Goal: Transaction & Acquisition: Book appointment/travel/reservation

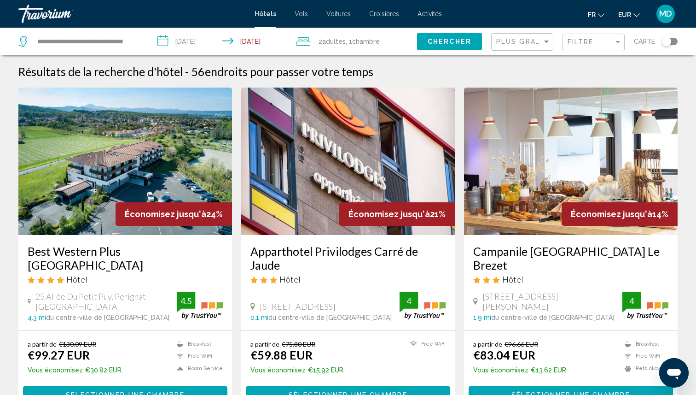
click at [587, 46] on div "Filtre" at bounding box center [595, 42] width 54 height 17
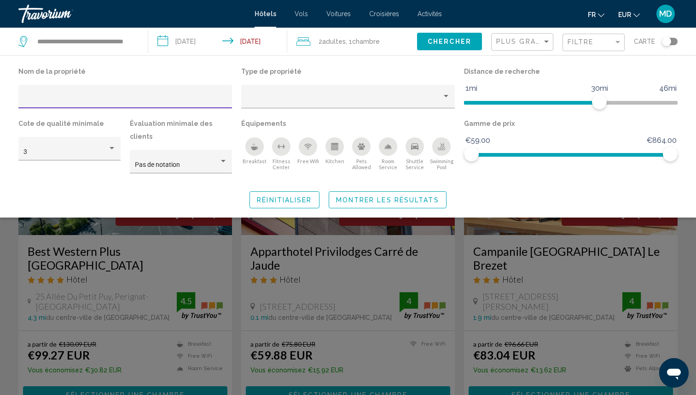
click at [445, 144] on icon "Swimming Pool" at bounding box center [441, 146] width 7 height 7
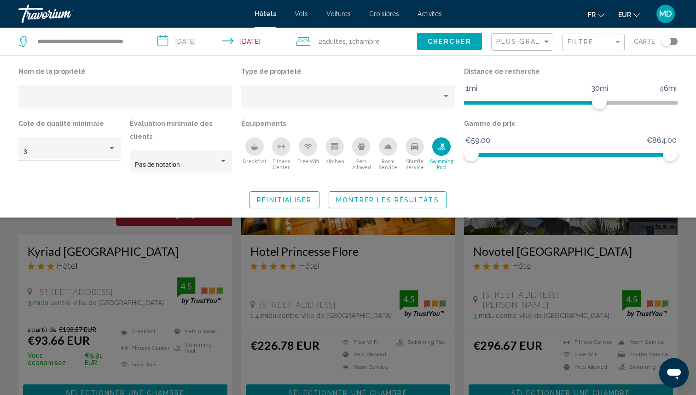
click at [414, 249] on div "Search widget" at bounding box center [348, 266] width 696 height 256
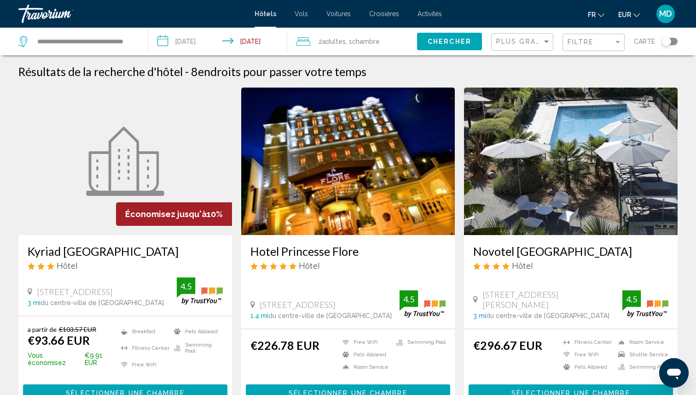
scroll to position [16, 0]
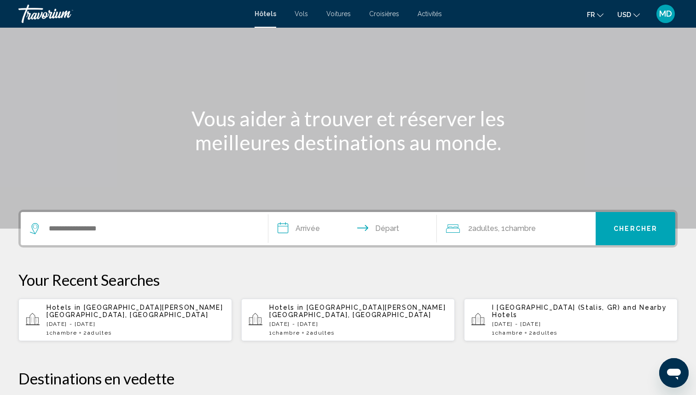
scroll to position [53, 0]
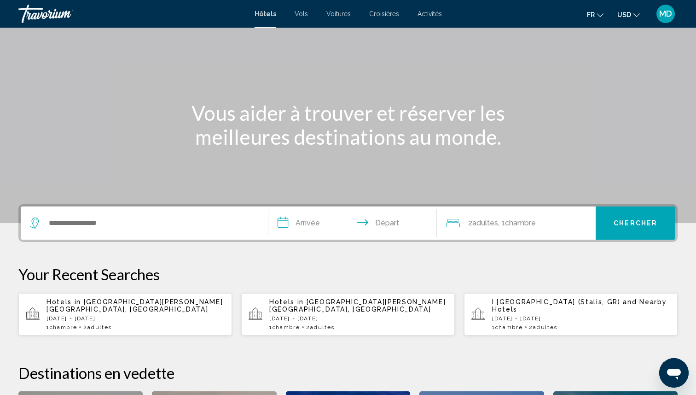
click at [149, 305] on p "Hotels in [GEOGRAPHIC_DATA][PERSON_NAME][GEOGRAPHIC_DATA], [GEOGRAPHIC_DATA]" at bounding box center [136, 305] width 178 height 15
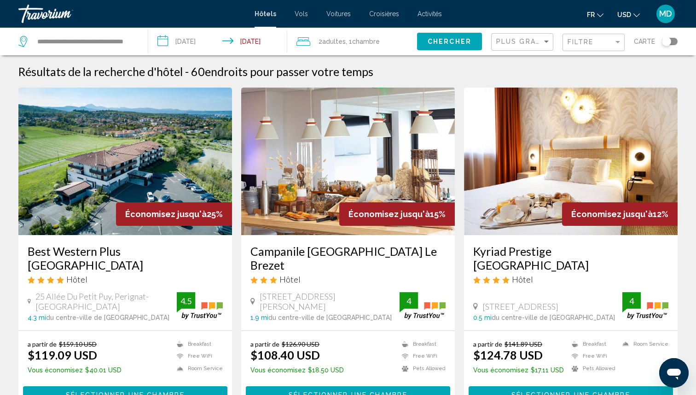
click at [633, 14] on button "USD USD ($) MXN (Mex$) CAD (Can$) GBP (£) EUR (€) AUD (A$) NZD (NZ$) CNY (CN¥)" at bounding box center [628, 14] width 23 height 13
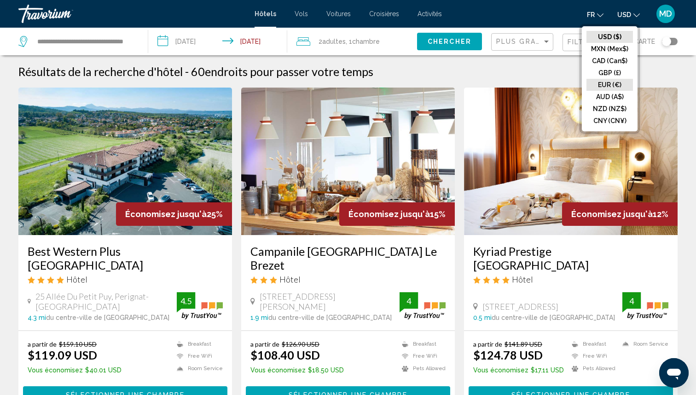
click at [614, 85] on button "EUR (€)" at bounding box center [610, 85] width 47 height 12
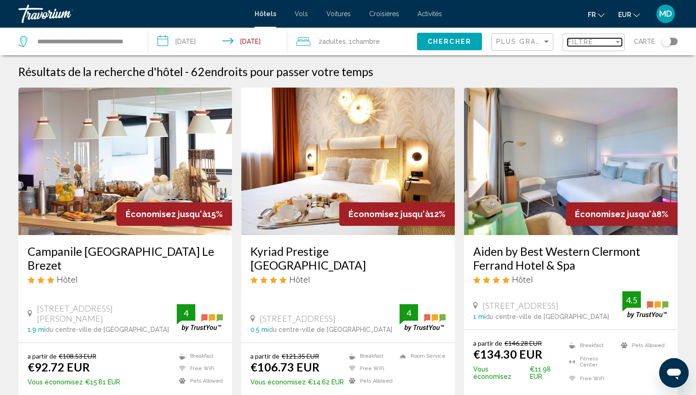
click at [601, 46] on div "Filtre" at bounding box center [591, 41] width 46 height 7
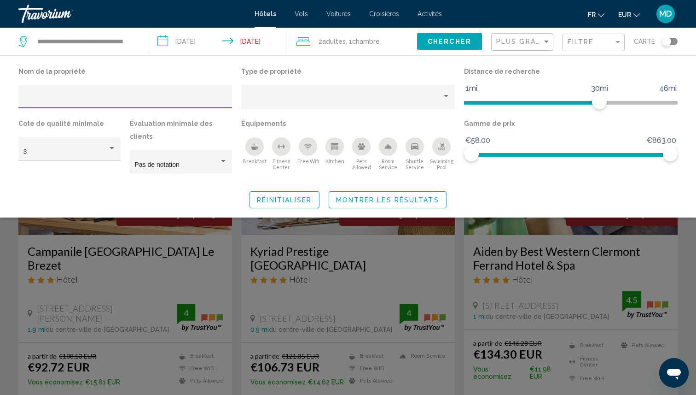
click at [441, 150] on div "Swimming Pool" at bounding box center [441, 146] width 18 height 18
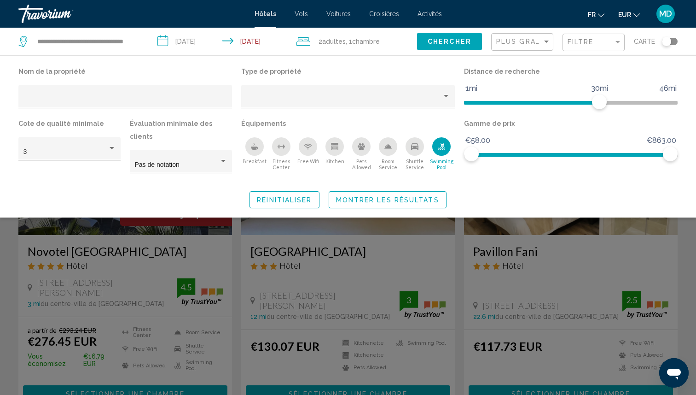
click at [416, 196] on span "Montrer les résultats" at bounding box center [387, 199] width 103 height 7
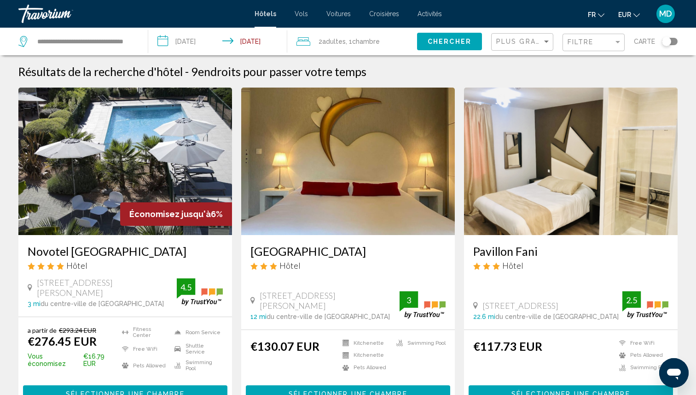
click at [665, 41] on div "Toggle map" at bounding box center [666, 41] width 9 height 9
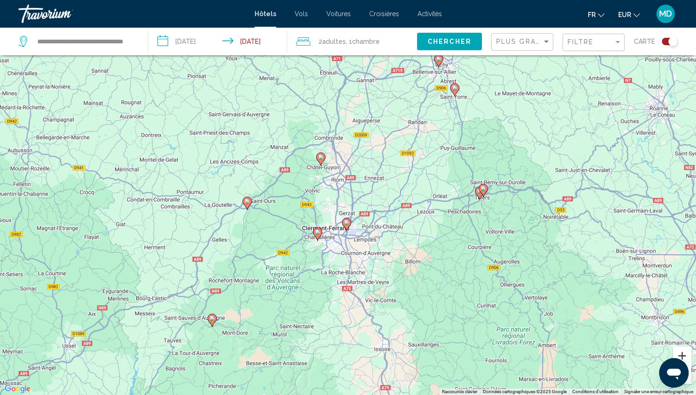
click at [677, 350] on button "Zoom avant" at bounding box center [682, 355] width 18 height 18
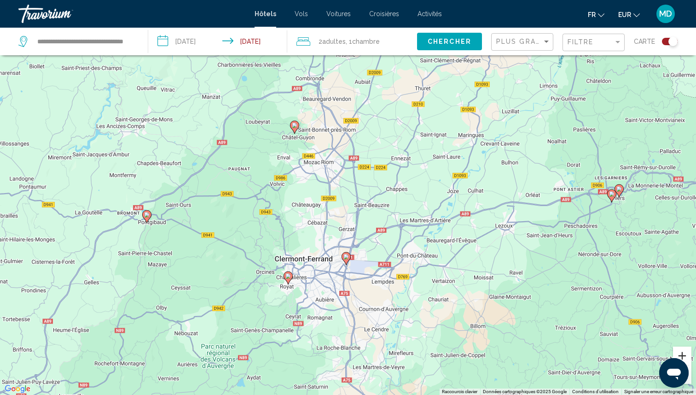
click at [677, 350] on button "Zoom avant" at bounding box center [682, 355] width 18 height 18
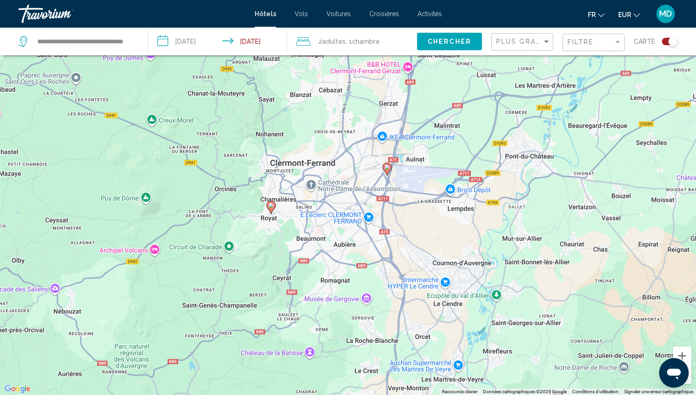
drag, startPoint x: 514, startPoint y: 297, endPoint x: 558, endPoint y: 139, distance: 163.8
click at [558, 139] on div "Pour activer le glissement avec le clavier, appuyez sur Alt+Entrée. Une fois ce…" at bounding box center [348, 197] width 696 height 395
click at [387, 168] on image "Main content" at bounding box center [387, 167] width 6 height 6
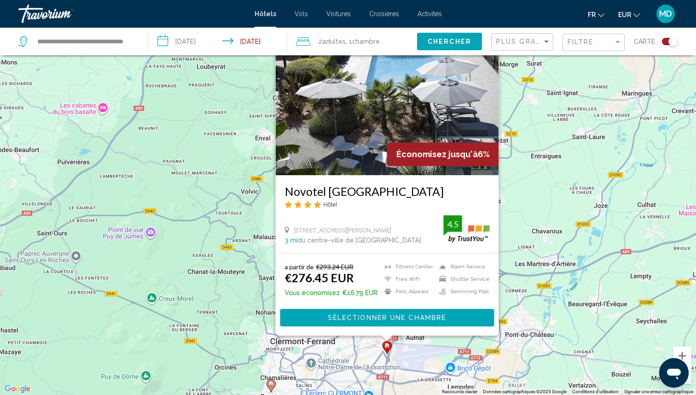
click at [536, 271] on div "Pour activer le glissement avec le clavier, appuyez sur Alt+Entrée. Une fois ce…" at bounding box center [348, 197] width 696 height 395
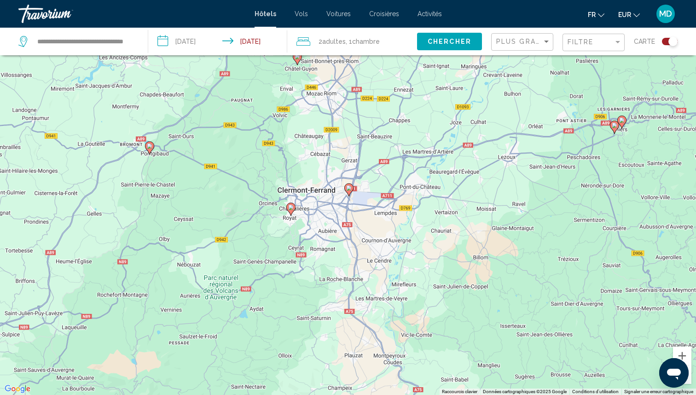
drag, startPoint x: 297, startPoint y: 323, endPoint x: 304, endPoint y: 187, distance: 135.6
click at [304, 187] on div "Pour activer le glissement avec le clavier, appuyez sur Alt+Entrée. Une fois ce…" at bounding box center [348, 197] width 696 height 395
click at [290, 207] on image "Main content" at bounding box center [292, 207] width 6 height 6
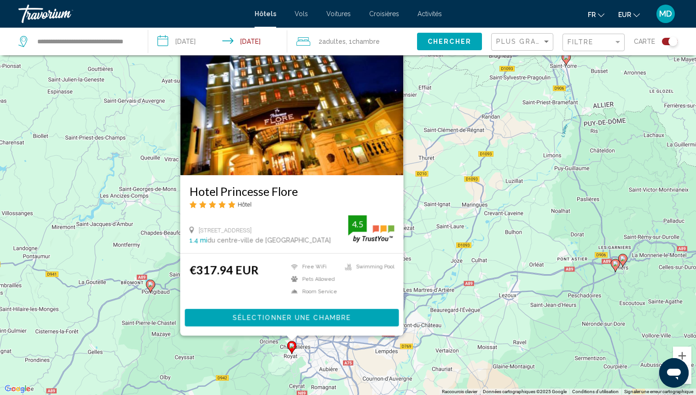
click at [479, 229] on div "Pour activer le glissement avec le clavier, appuyez sur Alt+Entrée. Une fois ce…" at bounding box center [348, 197] width 696 height 395
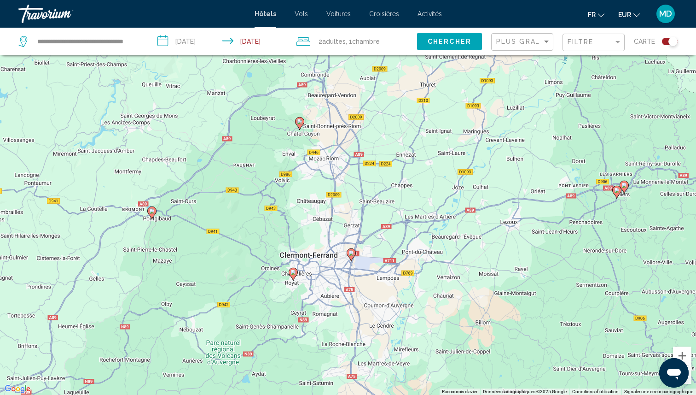
drag, startPoint x: 475, startPoint y: 229, endPoint x: 477, endPoint y: 151, distance: 78.3
click at [477, 151] on div "Pour activer le glissement avec le clavier, appuyez sur Alt+Entrée. Une fois ce…" at bounding box center [348, 197] width 696 height 395
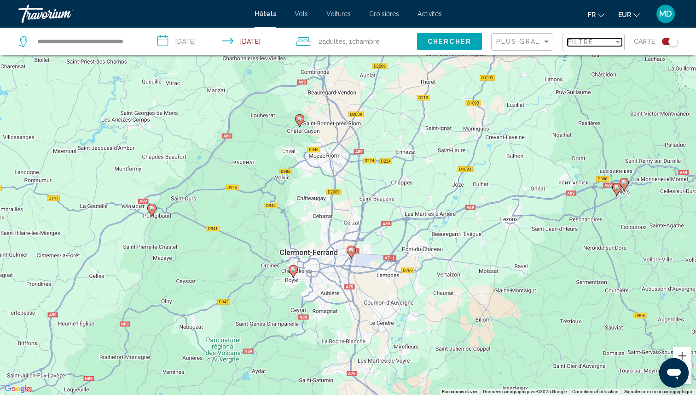
click at [572, 43] on span "Filtre" at bounding box center [581, 41] width 26 height 7
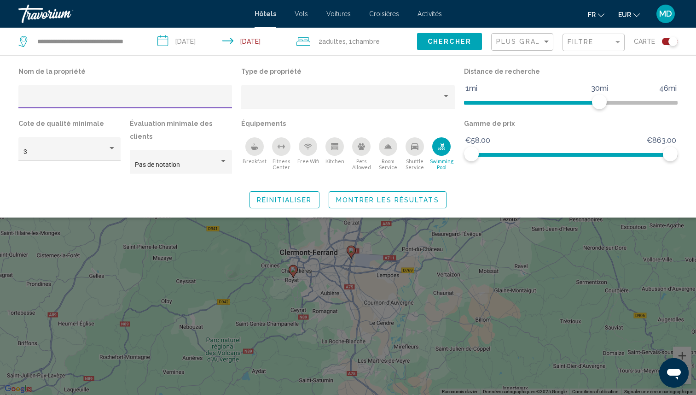
click at [440, 146] on icon "Swimming Pool" at bounding box center [441, 146] width 7 height 7
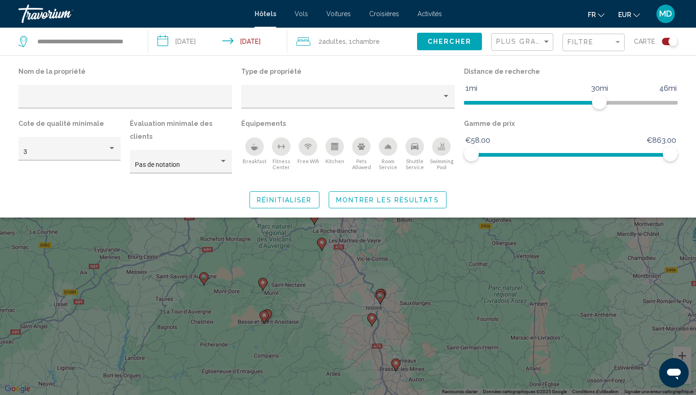
click at [470, 229] on div "Search widget" at bounding box center [348, 266] width 696 height 256
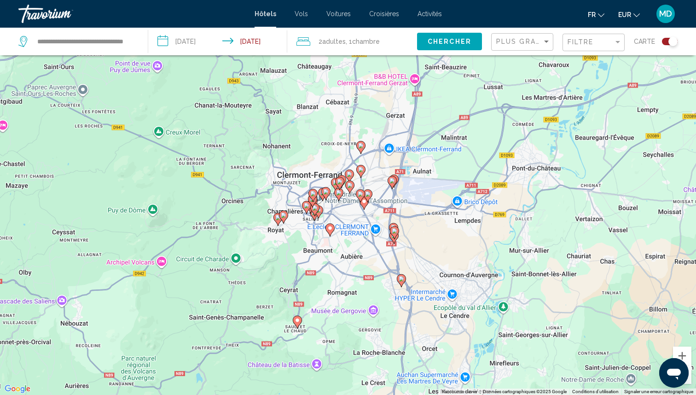
drag, startPoint x: 267, startPoint y: 146, endPoint x: 563, endPoint y: 259, distance: 317.0
click at [570, 264] on div "Pour activer le glissement avec le clavier, appuyez sur Alt+Entrée. Une fois ce…" at bounding box center [348, 197] width 696 height 395
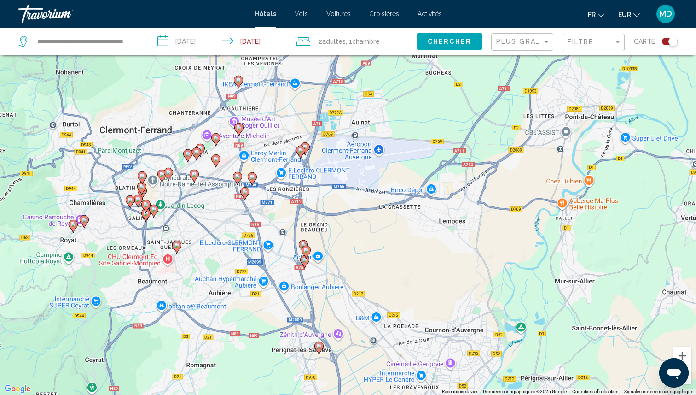
click at [302, 154] on icon "Main content" at bounding box center [301, 152] width 8 height 12
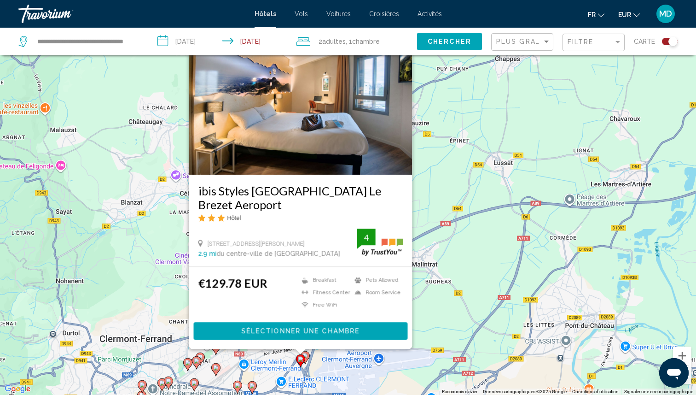
click at [494, 273] on div "Pour activer le glissement avec le clavier, appuyez sur Alt+Entrée. Une fois ce…" at bounding box center [348, 197] width 696 height 395
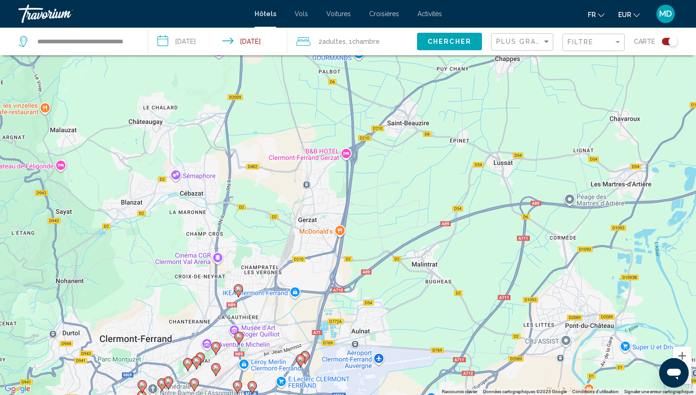
click at [308, 356] on icon "Main content" at bounding box center [305, 357] width 8 height 12
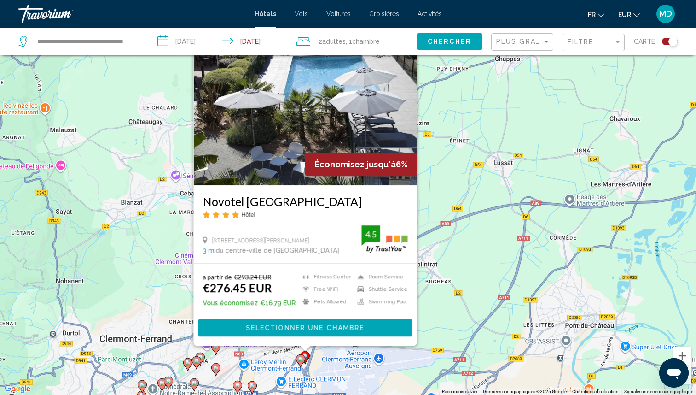
click at [372, 362] on div "Pour activer le glissement avec le clavier, appuyez sur Alt+Entrée. Une fois ce…" at bounding box center [348, 197] width 696 height 395
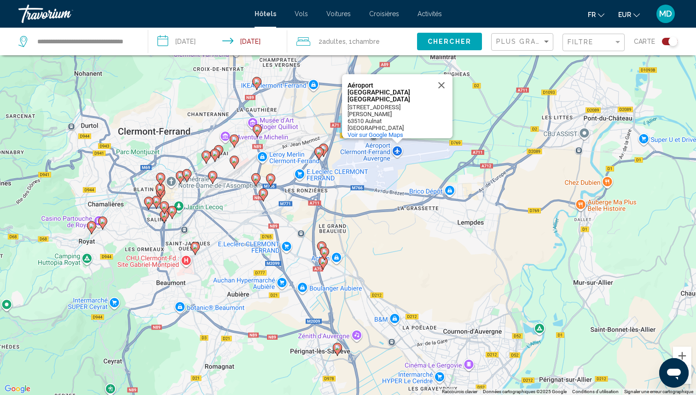
drag, startPoint x: 378, startPoint y: 362, endPoint x: 397, endPoint y: 139, distance: 224.1
click at [397, 140] on div "Pour activer le glissement avec le clavier, appuyez sur Alt+Entrée. Une fois ce…" at bounding box center [348, 197] width 696 height 395
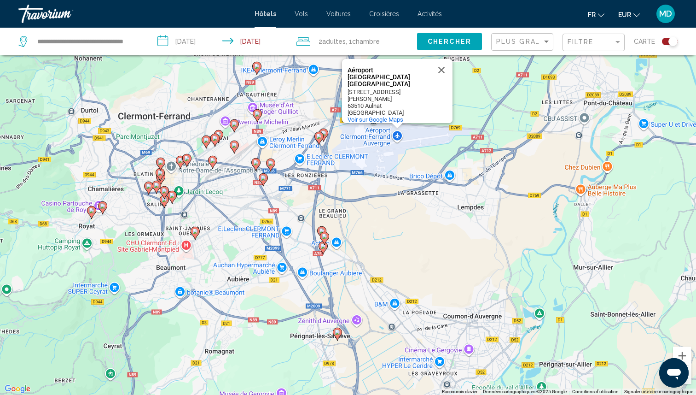
click at [322, 229] on image "Main content" at bounding box center [322, 231] width 6 height 6
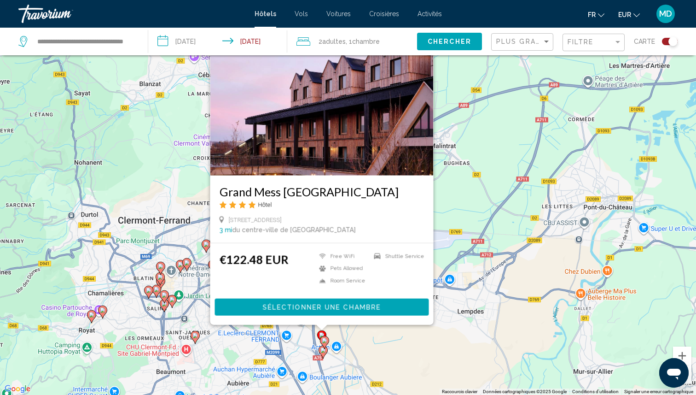
click at [324, 342] on image "Main content" at bounding box center [325, 341] width 6 height 6
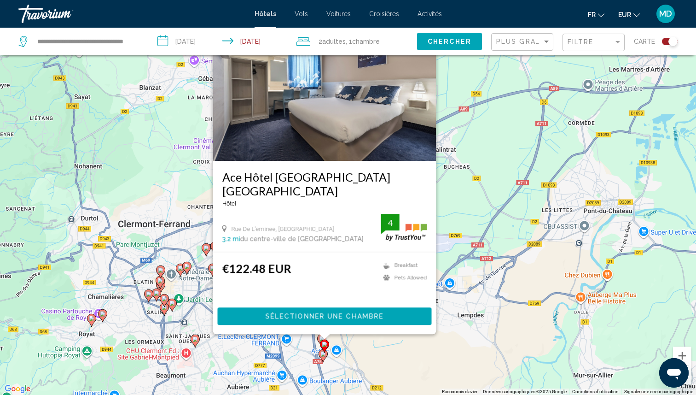
click at [322, 353] on image "Main content" at bounding box center [323, 354] width 6 height 6
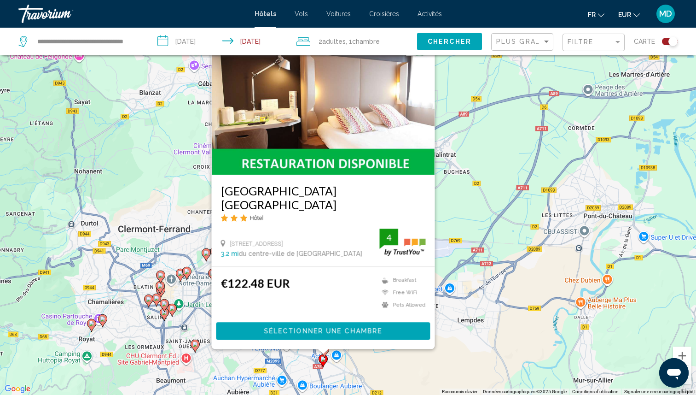
click at [388, 369] on div "Pour activer le glissement avec le clavier, appuyez sur Alt+Entrée. Une fois ce…" at bounding box center [348, 197] width 696 height 395
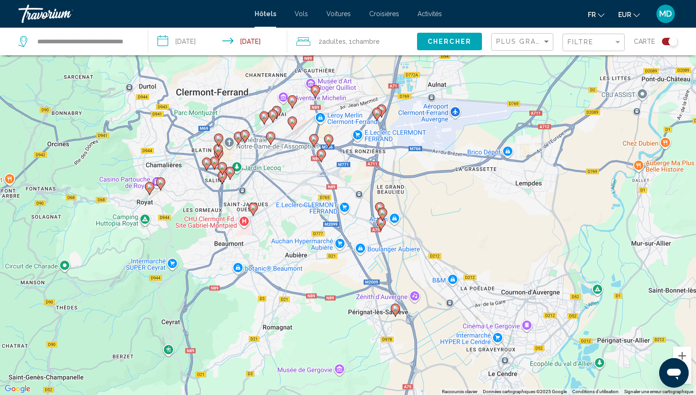
drag, startPoint x: 378, startPoint y: 338, endPoint x: 438, endPoint y: 201, distance: 149.9
click at [437, 201] on div "Pour activer le glissement avec le clavier, appuyez sur Alt+Entrée. Une fois ce…" at bounding box center [348, 197] width 696 height 395
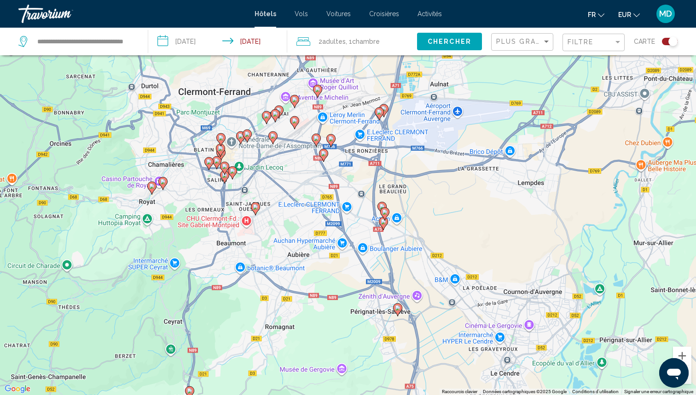
click at [256, 207] on image "Main content" at bounding box center [256, 207] width 6 height 6
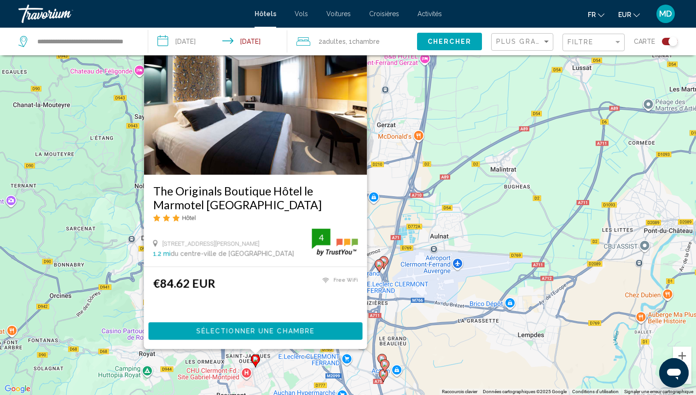
click at [437, 209] on div "Pour activer le glissement avec le clavier, appuyez sur Alt+Entrée. Une fois ce…" at bounding box center [348, 197] width 696 height 395
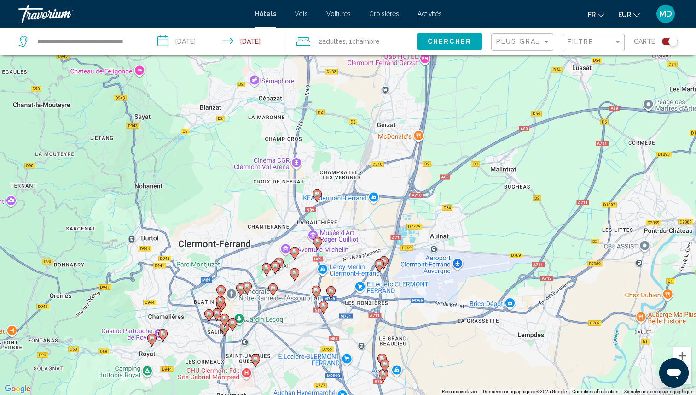
click at [591, 49] on div "Filtre" at bounding box center [595, 42] width 54 height 17
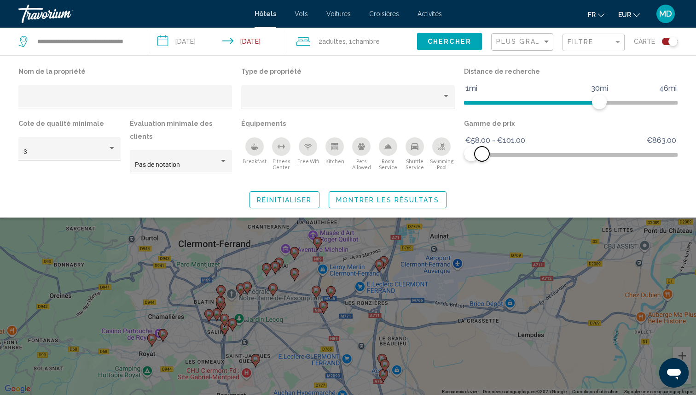
drag, startPoint x: 664, startPoint y: 149, endPoint x: 482, endPoint y: 150, distance: 182.3
click at [482, 150] on span "Hotel Filters" at bounding box center [482, 153] width 15 height 15
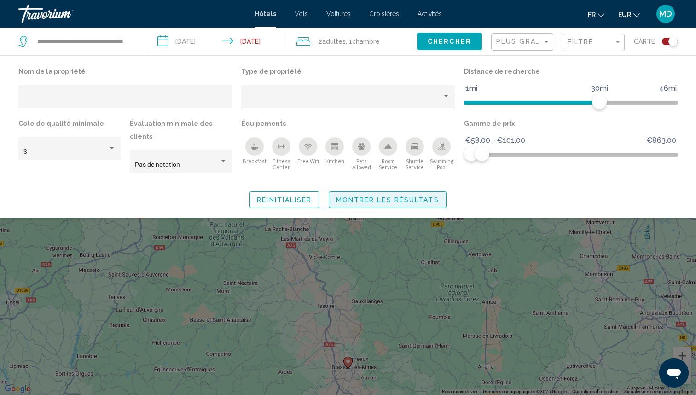
click at [425, 196] on span "Montrer les résultats" at bounding box center [387, 199] width 103 height 7
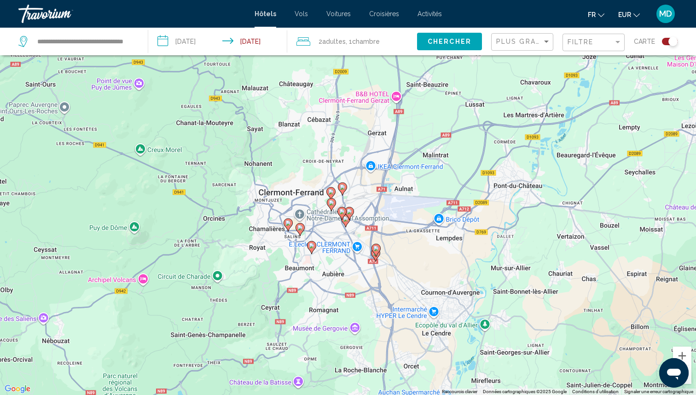
drag, startPoint x: 234, startPoint y: 149, endPoint x: 621, endPoint y: 196, distance: 389.6
click at [621, 196] on div "Pour activer le glissement avec le clavier, appuyez sur Alt+Entrée. Une fois ce…" at bounding box center [348, 197] width 696 height 395
click at [345, 191] on icon "Main content" at bounding box center [342, 188] width 9 height 13
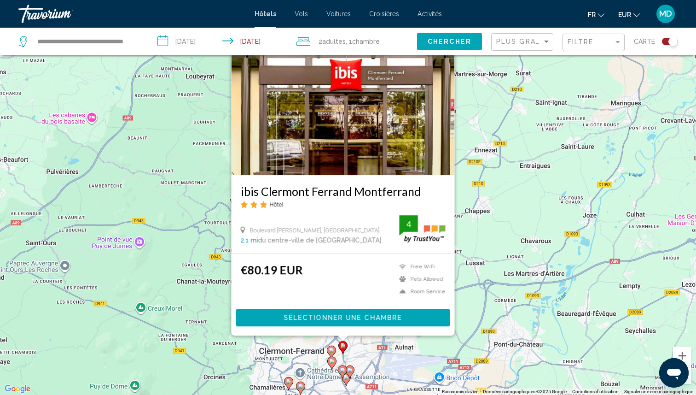
click at [525, 281] on div "Pour activer le glissement avec le clavier, appuyez sur Alt+Entrée. Une fois ce…" at bounding box center [348, 197] width 696 height 395
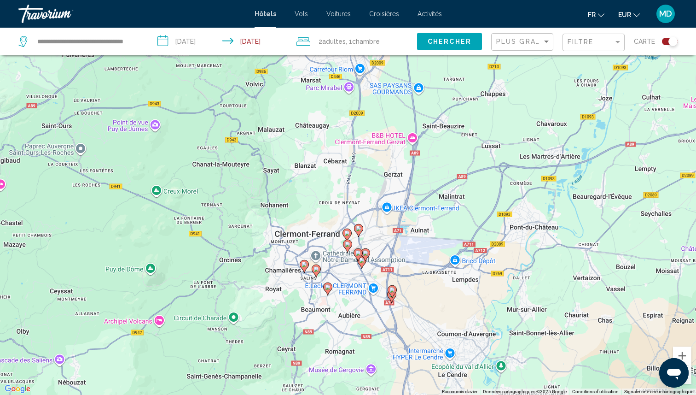
drag, startPoint x: 459, startPoint y: 319, endPoint x: 475, endPoint y: 198, distance: 121.7
click at [475, 199] on div "Pour activer le glissement avec le clavier, appuyez sur Alt+Entrée. Une fois ce…" at bounding box center [348, 197] width 696 height 395
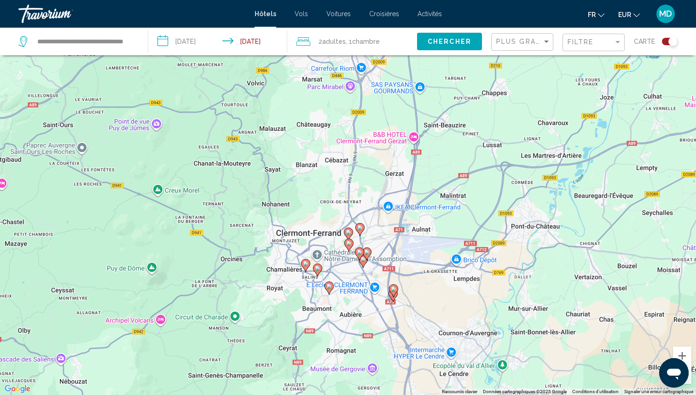
click at [330, 283] on image "Main content" at bounding box center [329, 286] width 6 height 6
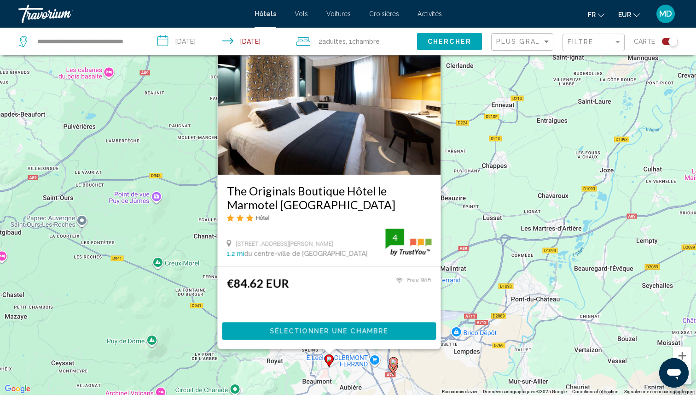
click at [451, 354] on div "Pour activer le glissement avec le clavier, appuyez sur Alt+Entrée. Une fois ce…" at bounding box center [348, 197] width 696 height 395
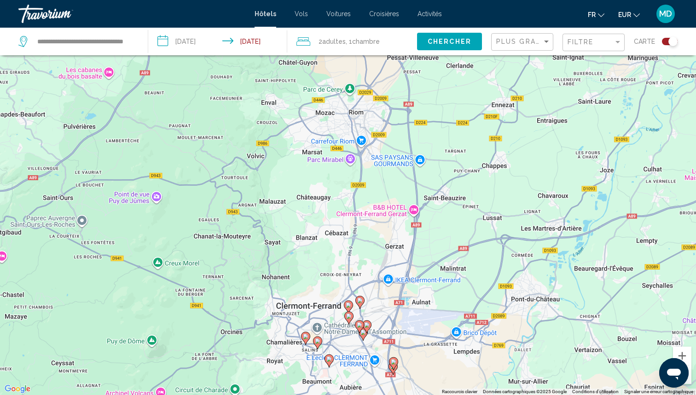
click at [396, 363] on image "Main content" at bounding box center [394, 362] width 6 height 6
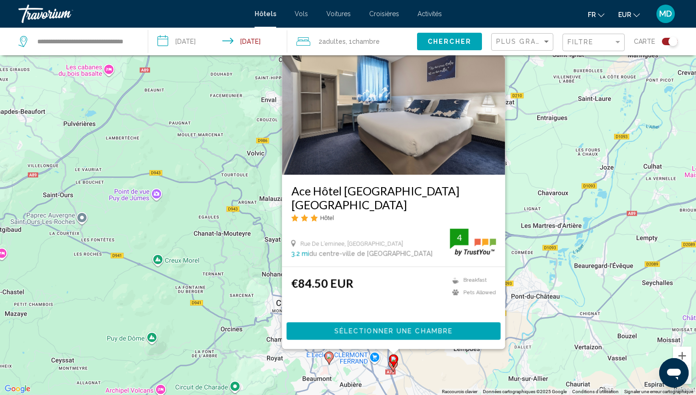
click at [391, 371] on gmp-advanced-marker "Main content" at bounding box center [393, 365] width 9 height 14
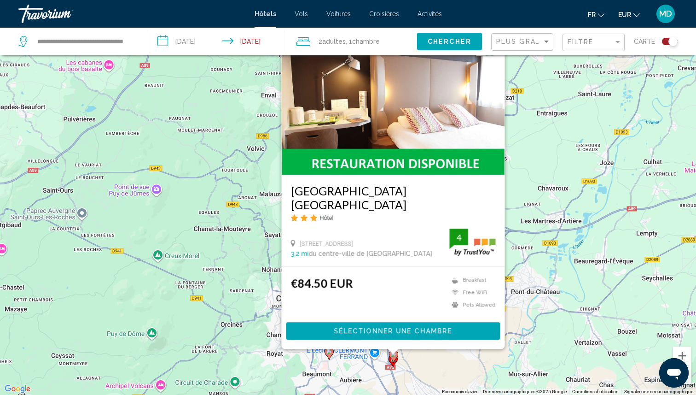
click at [436, 370] on div "Pour activer le glissement avec le clavier, appuyez sur Alt+Entrée. Une fois ce…" at bounding box center [348, 197] width 696 height 395
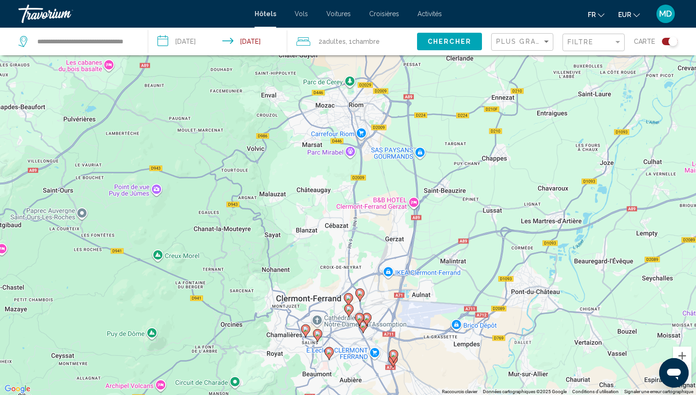
click at [365, 326] on image "Main content" at bounding box center [364, 325] width 6 height 6
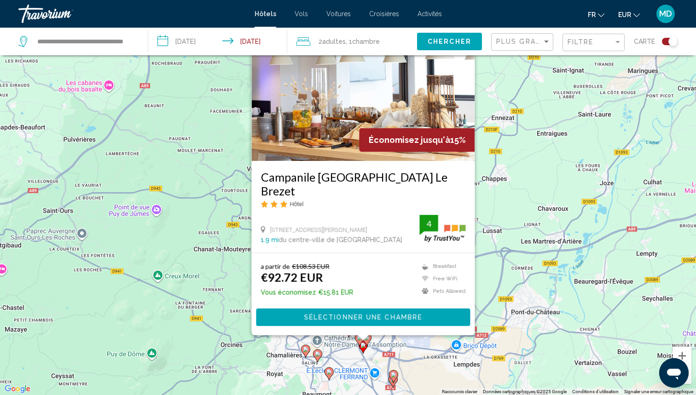
click at [395, 351] on div "Pour activer le glissement avec le clavier, appuyez sur Alt+Entrée. Une fois ce…" at bounding box center [348, 197] width 696 height 395
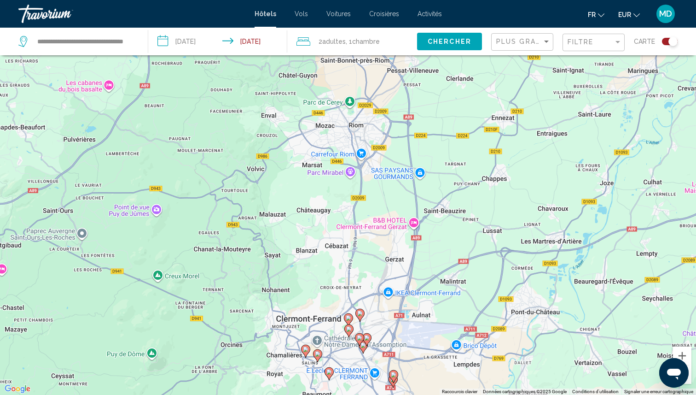
click at [367, 336] on image "Main content" at bounding box center [367, 338] width 6 height 6
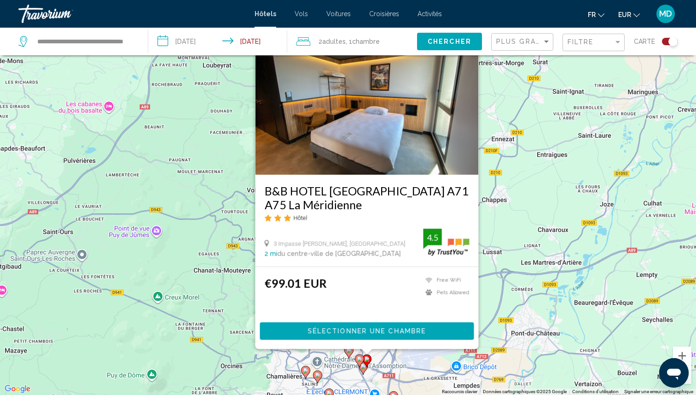
click at [358, 357] on image "Main content" at bounding box center [360, 359] width 6 height 6
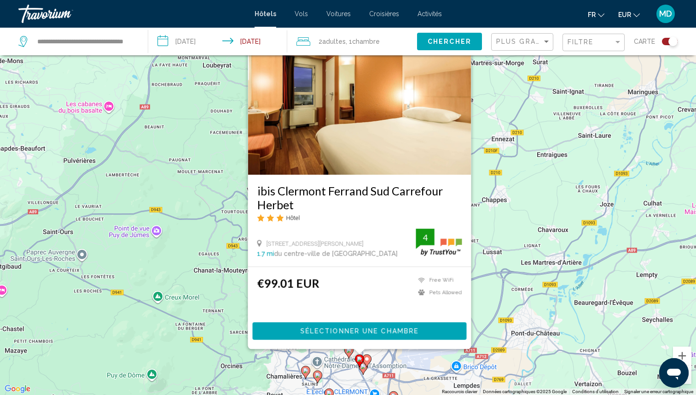
click at [416, 356] on div "Pour activer le glissement avec le clavier, appuyez sur Alt+Entrée. Une fois ce…" at bounding box center [348, 197] width 696 height 395
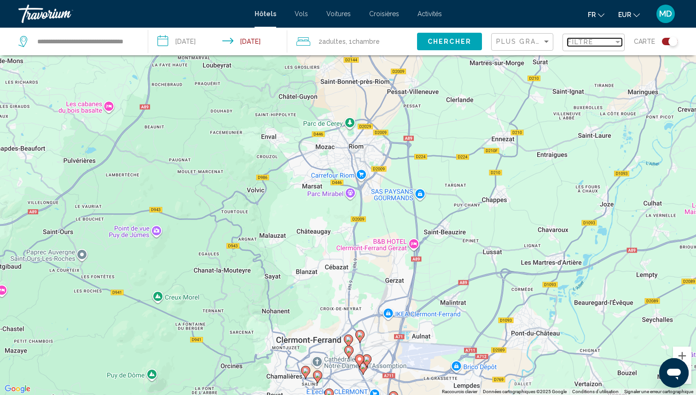
click at [589, 46] on span "Filtre" at bounding box center [581, 41] width 26 height 7
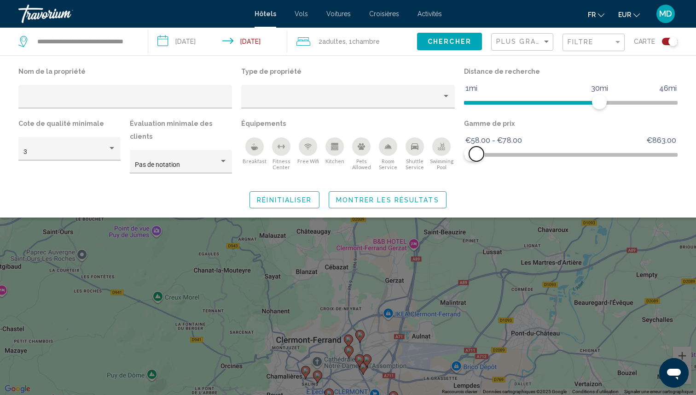
click at [477, 151] on span "Hotel Filters" at bounding box center [476, 153] width 15 height 15
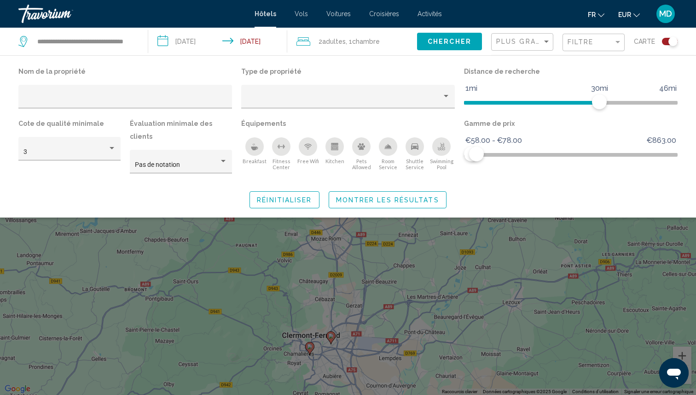
click at [447, 246] on div "Search widget" at bounding box center [348, 266] width 696 height 256
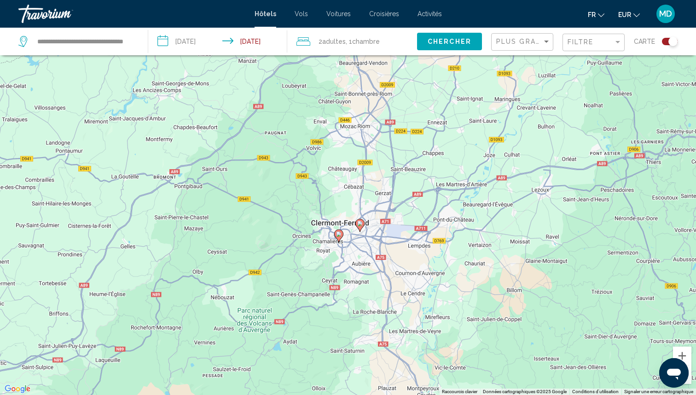
drag, startPoint x: 389, startPoint y: 298, endPoint x: 421, endPoint y: 181, distance: 121.8
click at [421, 181] on div "Pour activer le glissement avec le clavier, appuyez sur Alt+Entrée. Une fois ce…" at bounding box center [348, 197] width 696 height 395
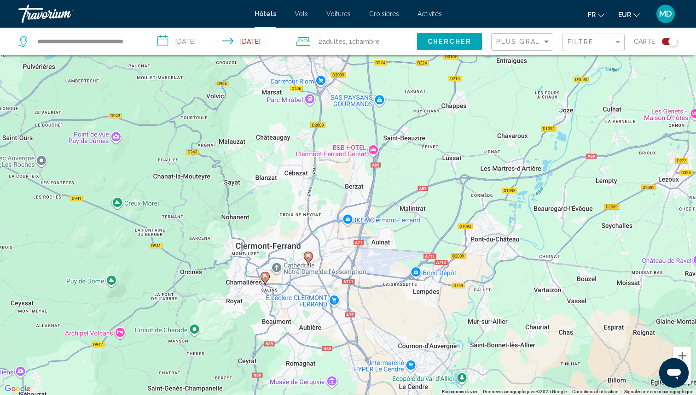
click at [309, 257] on image "Main content" at bounding box center [309, 256] width 6 height 6
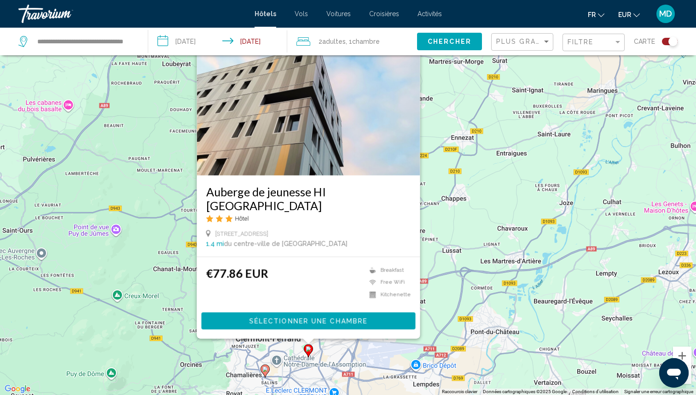
click at [264, 366] on icon "Main content" at bounding box center [265, 370] width 8 height 12
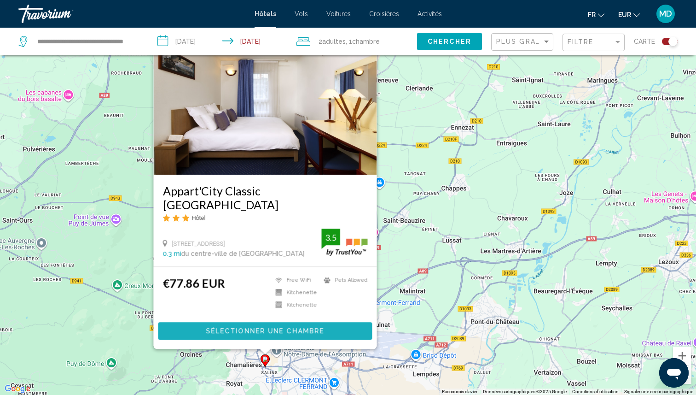
click at [283, 329] on span "Sélectionner une chambre" at bounding box center [265, 330] width 118 height 7
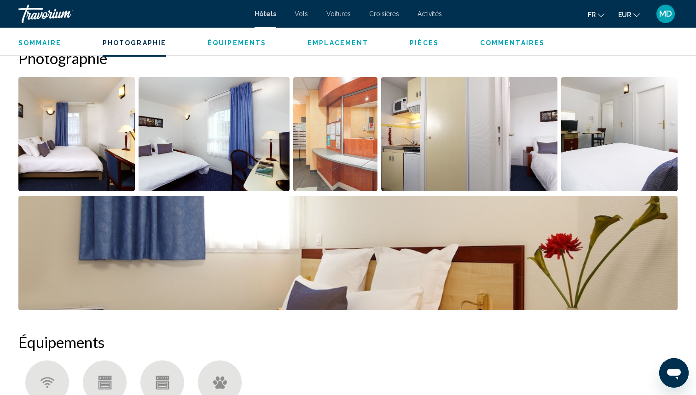
scroll to position [489, 0]
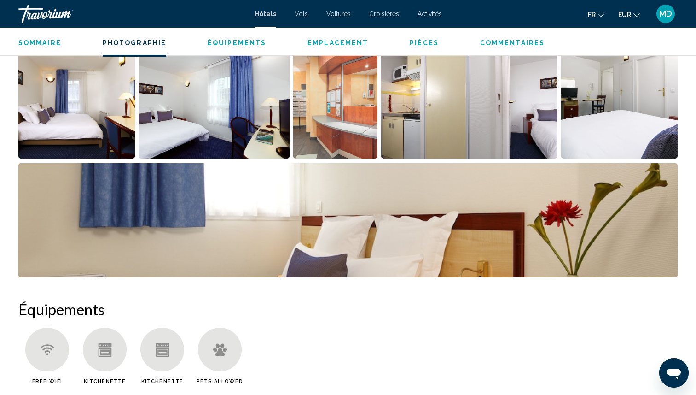
click at [333, 112] on img "Open full-screen image slider" at bounding box center [335, 101] width 84 height 114
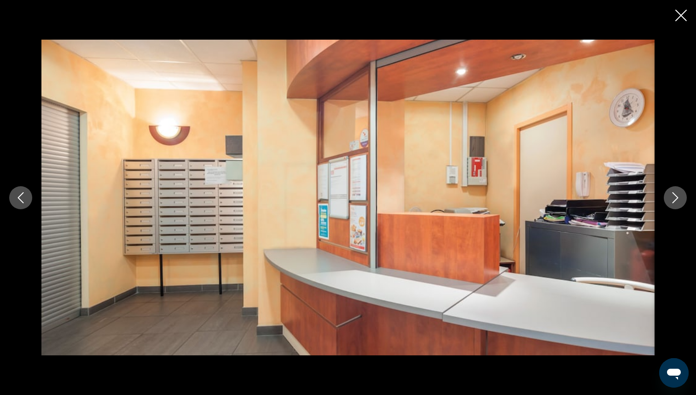
click at [681, 204] on button "Next image" at bounding box center [675, 197] width 23 height 23
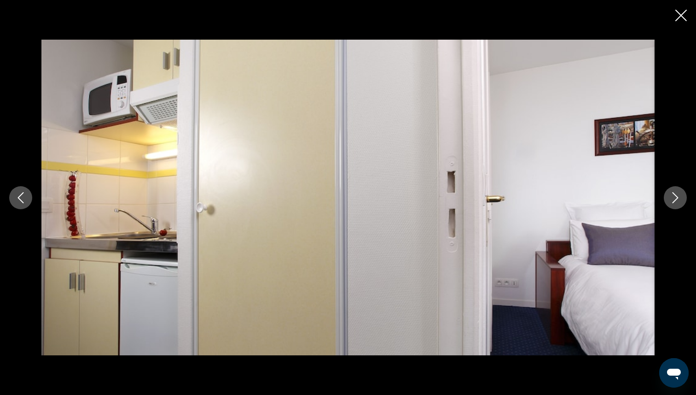
click at [681, 204] on button "Next image" at bounding box center [675, 197] width 23 height 23
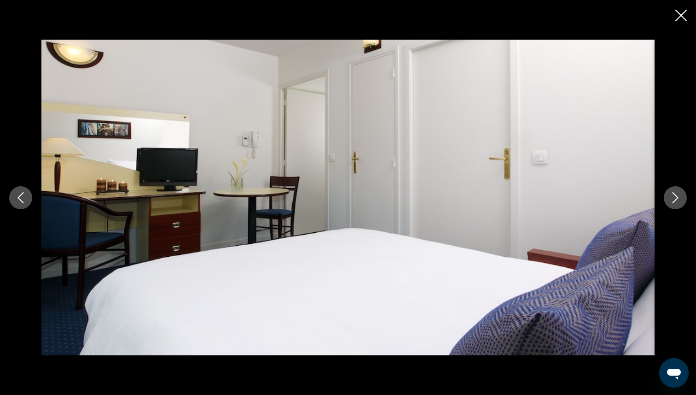
click at [681, 204] on button "Next image" at bounding box center [675, 197] width 23 height 23
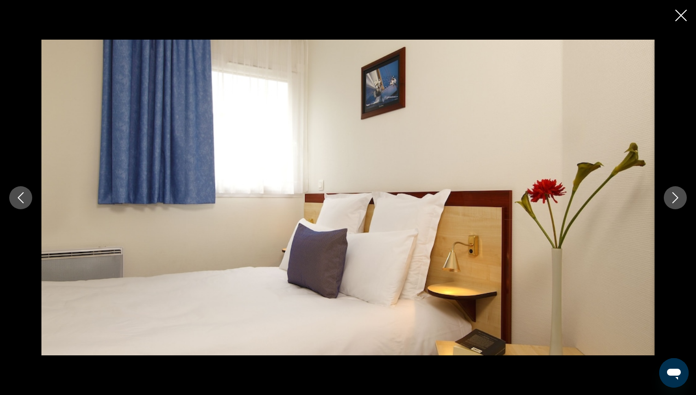
click at [681, 204] on button "Next image" at bounding box center [675, 197] width 23 height 23
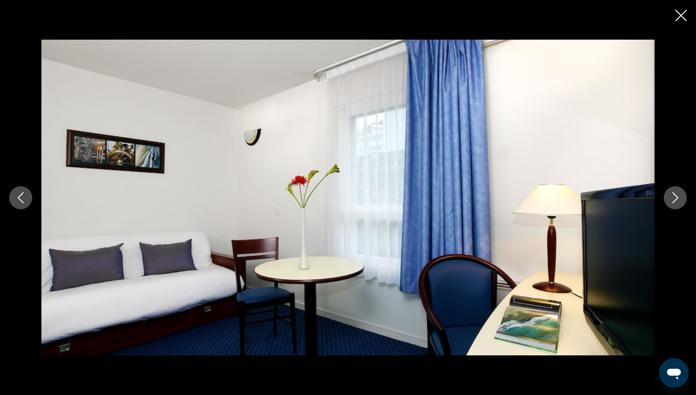
click at [681, 204] on button "Next image" at bounding box center [675, 197] width 23 height 23
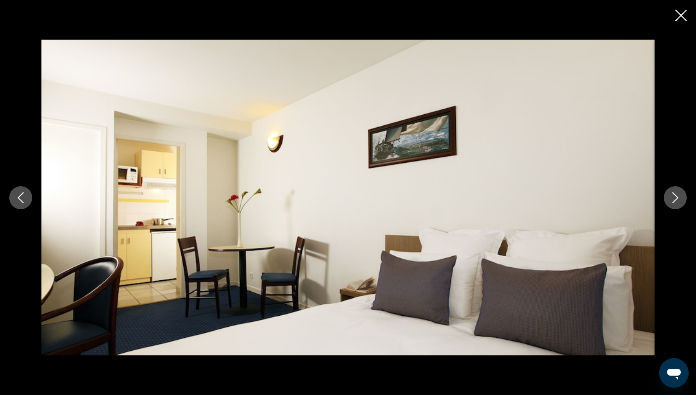
click at [681, 204] on button "Next image" at bounding box center [675, 197] width 23 height 23
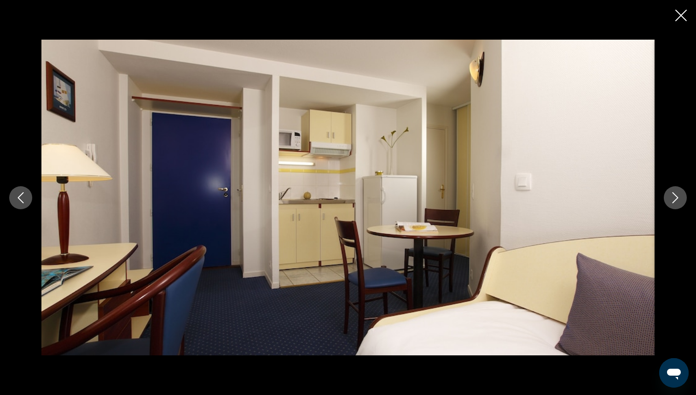
click at [681, 204] on button "Next image" at bounding box center [675, 197] width 23 height 23
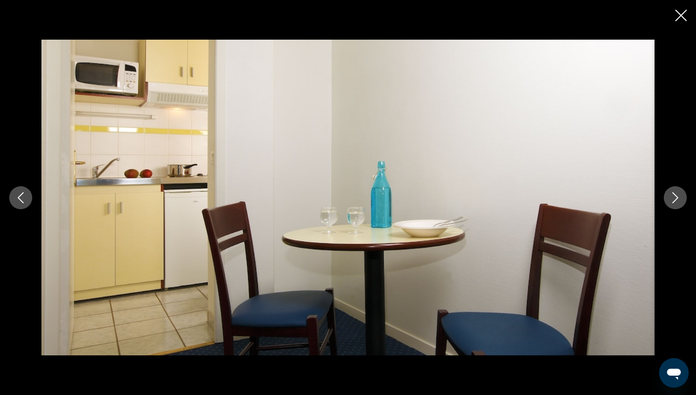
click at [681, 204] on button "Next image" at bounding box center [675, 197] width 23 height 23
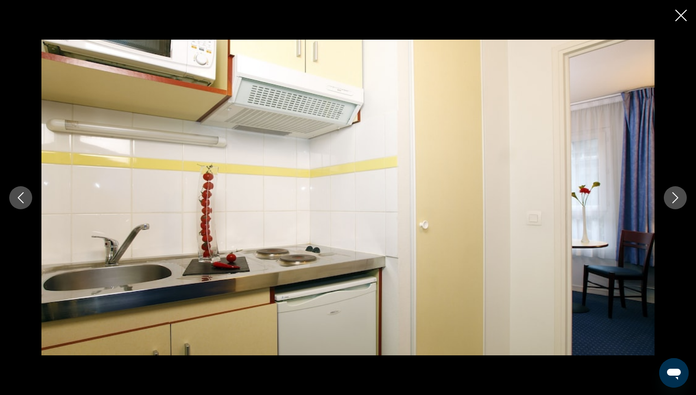
click at [681, 204] on button "Next image" at bounding box center [675, 197] width 23 height 23
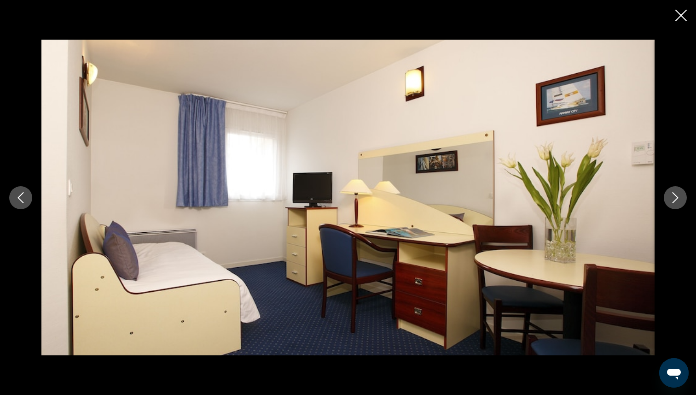
click at [681, 204] on button "Next image" at bounding box center [675, 197] width 23 height 23
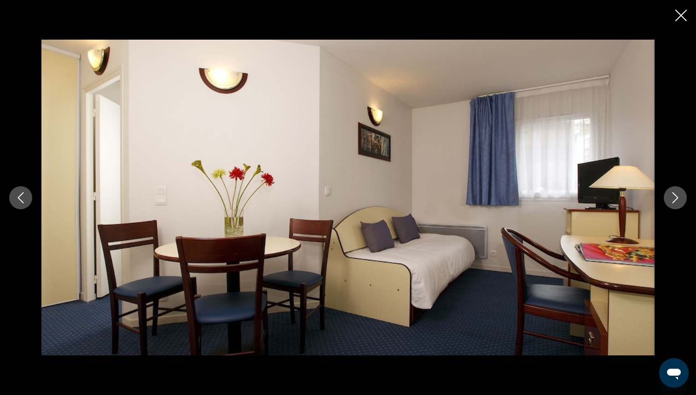
click at [681, 204] on button "Next image" at bounding box center [675, 197] width 23 height 23
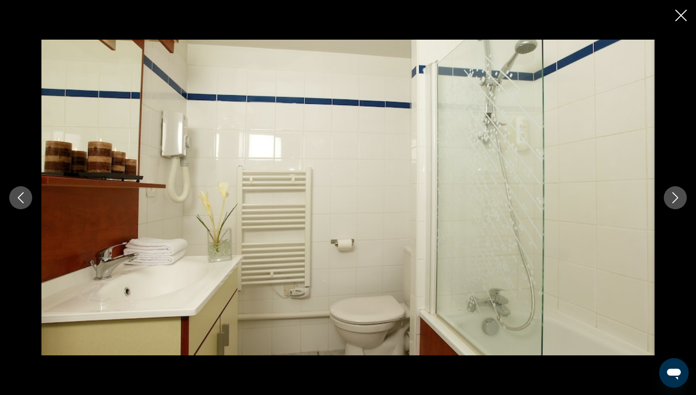
click at [682, 19] on icon "Close slideshow" at bounding box center [681, 16] width 12 height 12
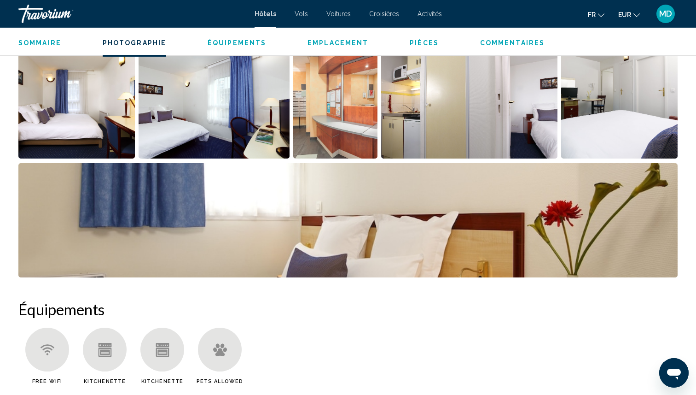
scroll to position [0, 0]
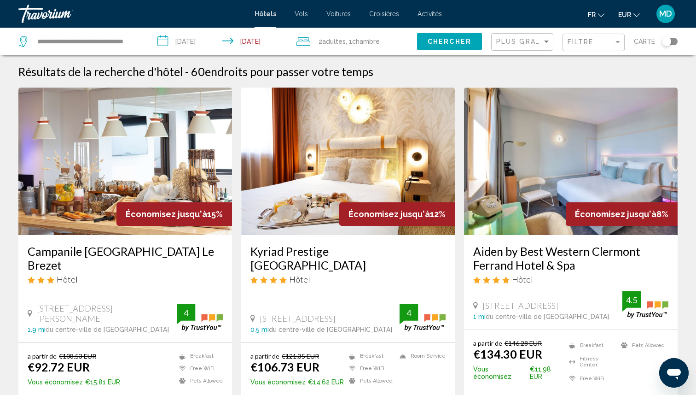
click at [666, 41] on div "Toggle map" at bounding box center [666, 41] width 9 height 9
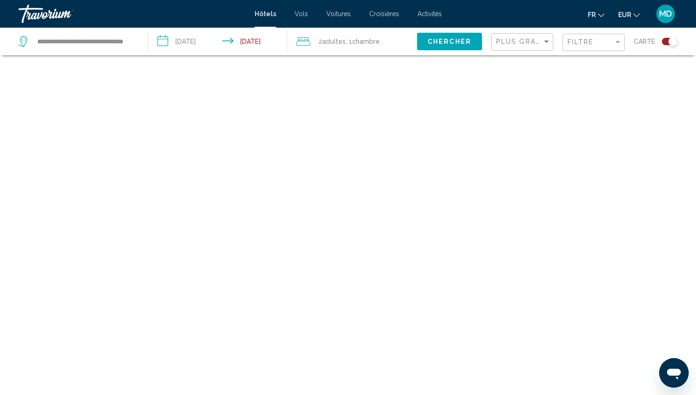
scroll to position [55, 0]
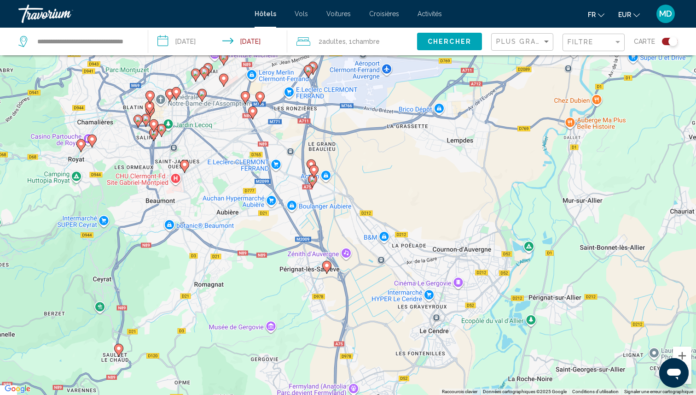
drag, startPoint x: 330, startPoint y: 178, endPoint x: 458, endPoint y: 376, distance: 235.8
click at [464, 381] on div "Pour activer le glissement avec le clavier, appuyez sur Alt+Entrée. Une fois ce…" at bounding box center [348, 197] width 696 height 395
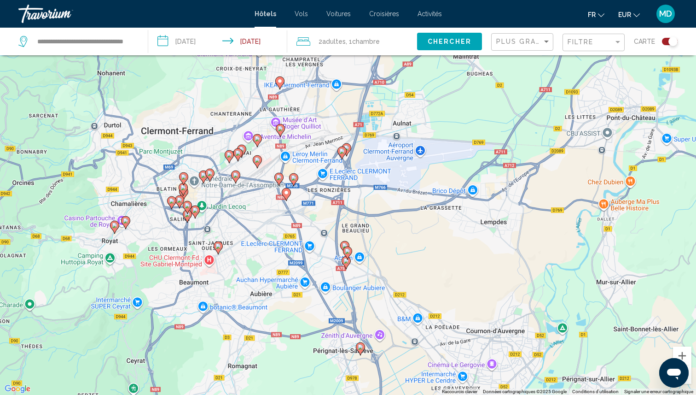
drag, startPoint x: 406, startPoint y: 235, endPoint x: 408, endPoint y: 259, distance: 24.0
click at [408, 259] on div "Pour activer le glissement avec le clavier, appuyez sur Alt+Entrée. Une fois ce…" at bounding box center [348, 197] width 696 height 395
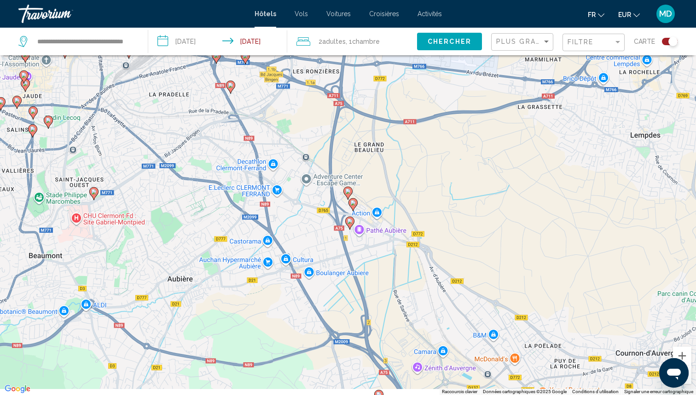
drag, startPoint x: 387, startPoint y: 252, endPoint x: 438, endPoint y: 197, distance: 75.3
click at [438, 197] on div "Pour activer le glissement avec le clavier, appuyez sur Alt+Entrée. Une fois ce…" at bounding box center [348, 197] width 696 height 395
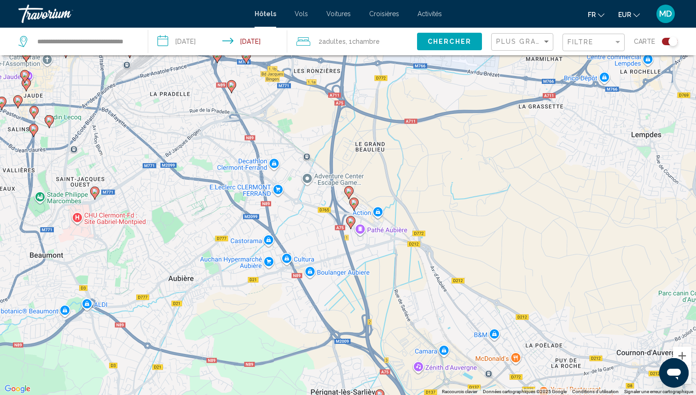
click at [348, 190] on image "Main content" at bounding box center [349, 191] width 6 height 6
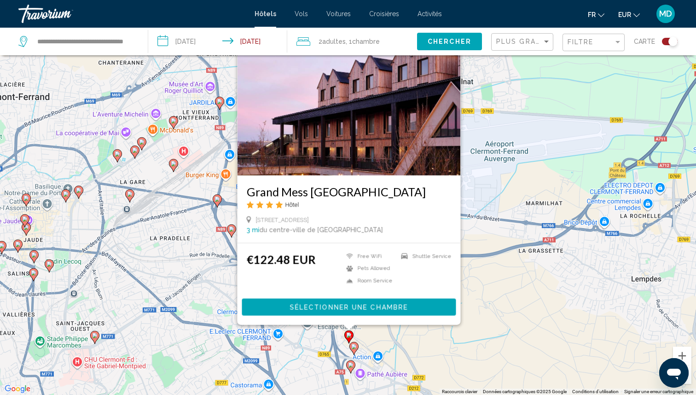
click at [353, 348] on image "Main content" at bounding box center [354, 347] width 6 height 6
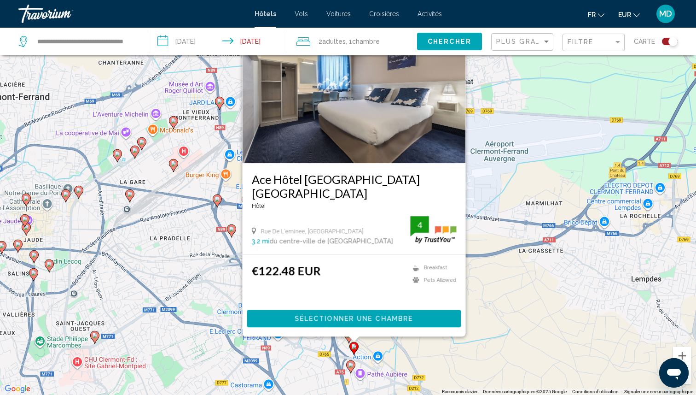
click at [350, 366] on image "Main content" at bounding box center [351, 365] width 6 height 6
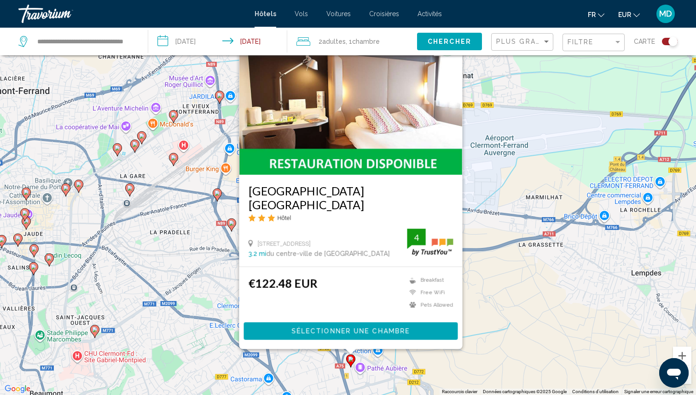
click at [448, 366] on div "Pour activer le glissement avec le clavier, appuyez sur Alt+Entrée. Une fois ce…" at bounding box center [348, 197] width 696 height 395
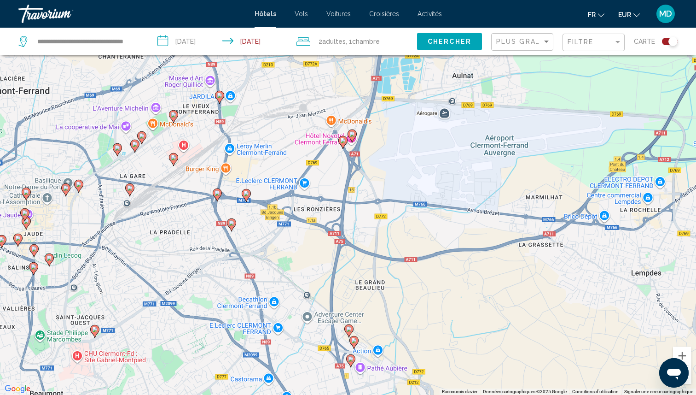
click at [355, 139] on gmp-advanced-marker "Main content" at bounding box center [352, 136] width 9 height 14
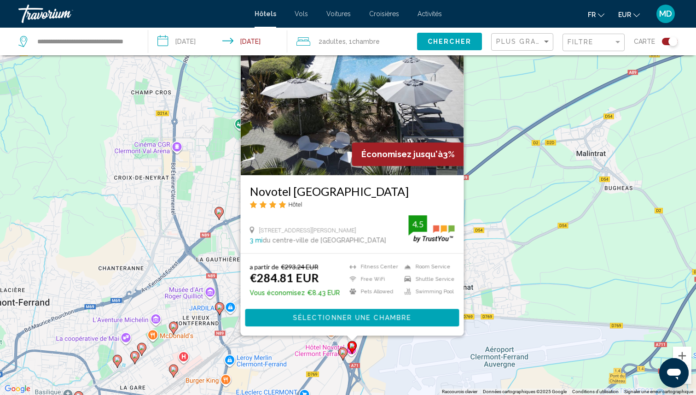
click at [344, 352] on image "Main content" at bounding box center [343, 352] width 6 height 6
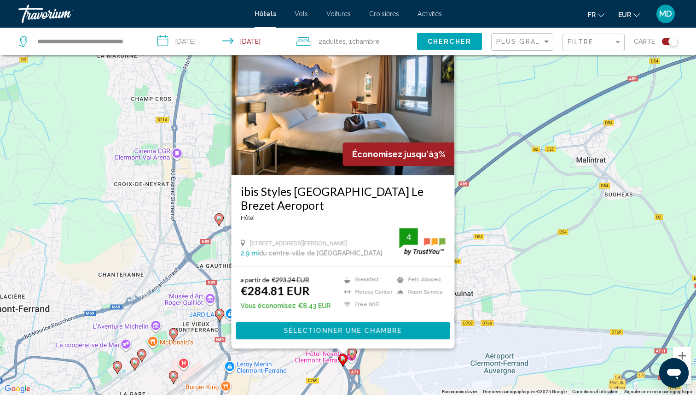
click at [444, 342] on div "a partir de €293.24 EUR €284.81 EUR Vous économisez €8.43 EUR Breakfast [GEOGRA…" at bounding box center [343, 307] width 223 height 82
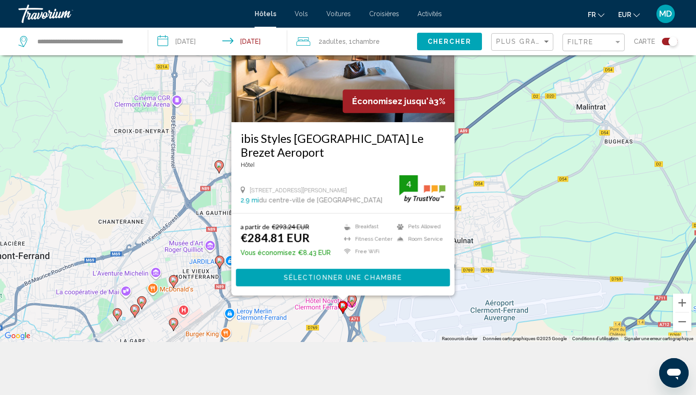
scroll to position [111, 0]
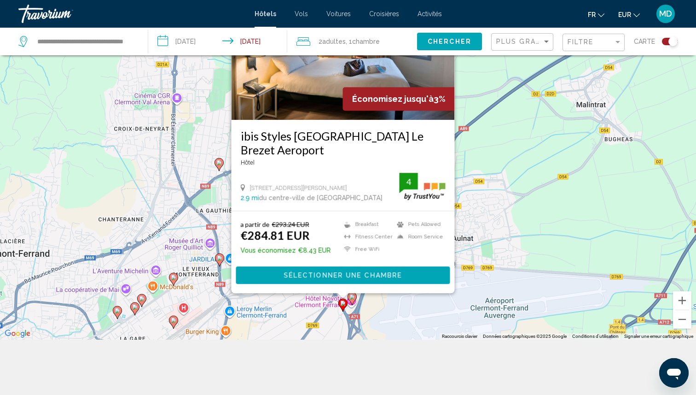
click at [497, 319] on div "Pour activer le glissement avec le clavier, appuyez sur Alt+Entrée. Une fois ce…" at bounding box center [348, 142] width 696 height 395
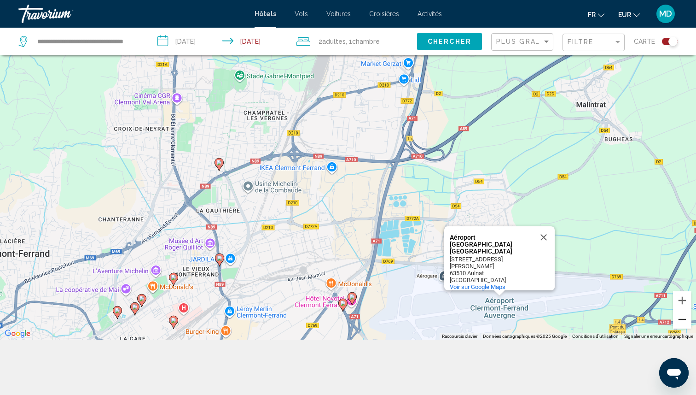
click at [682, 321] on button "Zoom arrière" at bounding box center [682, 319] width 18 height 18
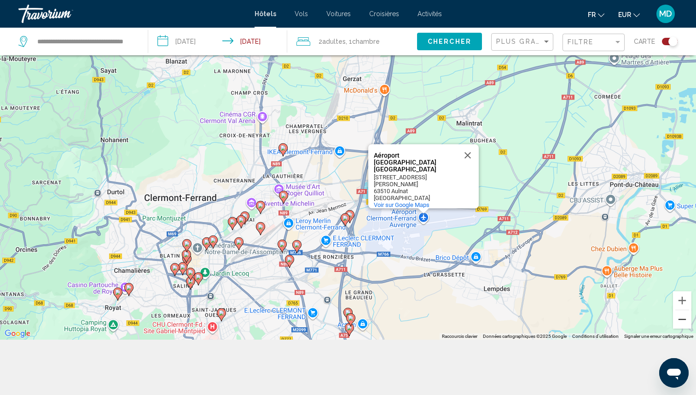
click at [682, 321] on button "Zoom arrière" at bounding box center [682, 319] width 18 height 18
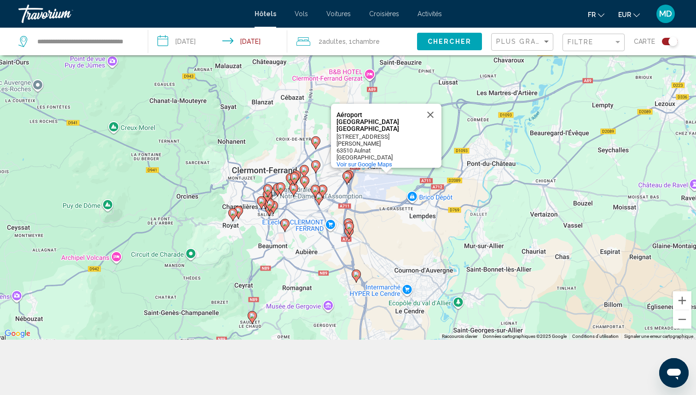
click at [251, 317] on image "Main content" at bounding box center [253, 316] width 6 height 6
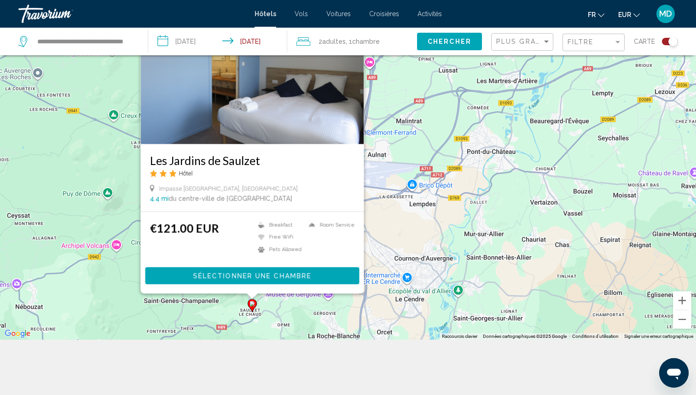
click at [452, 195] on div "Pour activer le glissement avec le clavier, appuyez sur Alt+Entrée. Une fois ce…" at bounding box center [348, 142] width 696 height 395
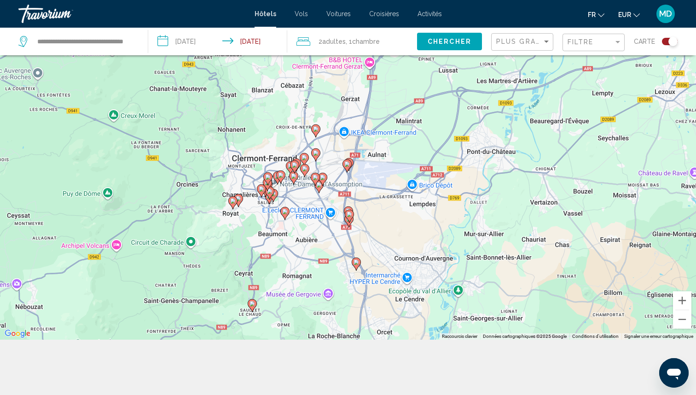
click at [669, 41] on div "Toggle map" at bounding box center [673, 41] width 9 height 9
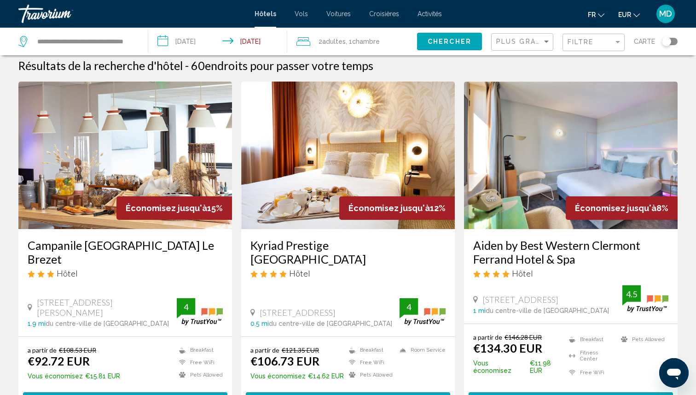
scroll to position [0, 0]
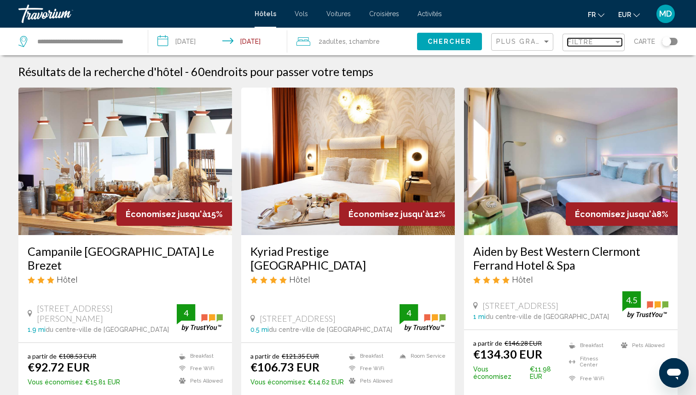
click at [571, 43] on span "Filtre" at bounding box center [581, 41] width 26 height 7
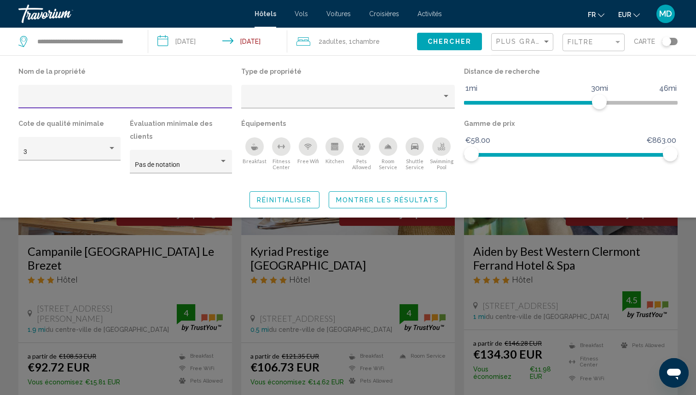
click at [437, 144] on div "Swimming Pool" at bounding box center [441, 146] width 18 height 18
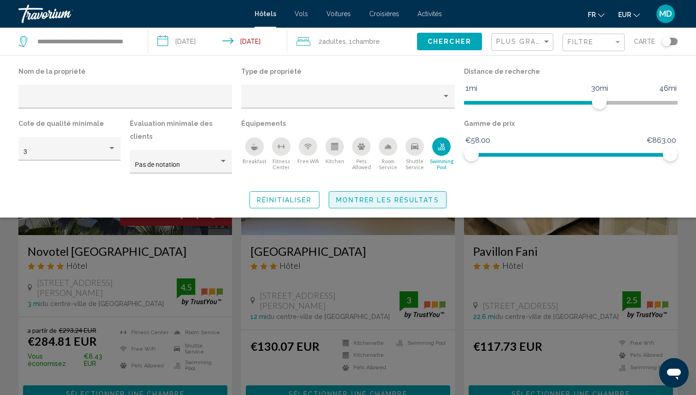
click at [417, 196] on span "Montrer les résultats" at bounding box center [387, 199] width 103 height 7
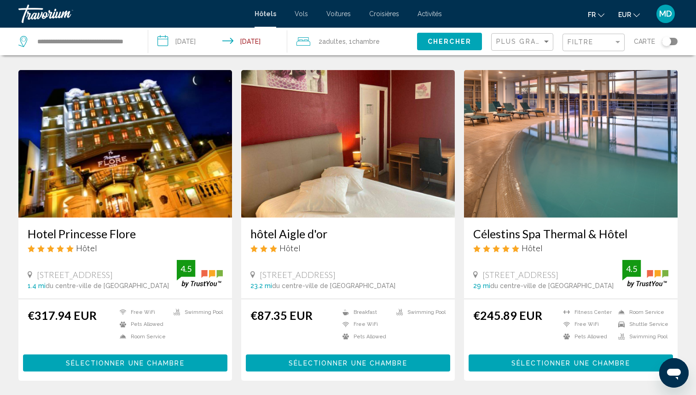
scroll to position [119, 0]
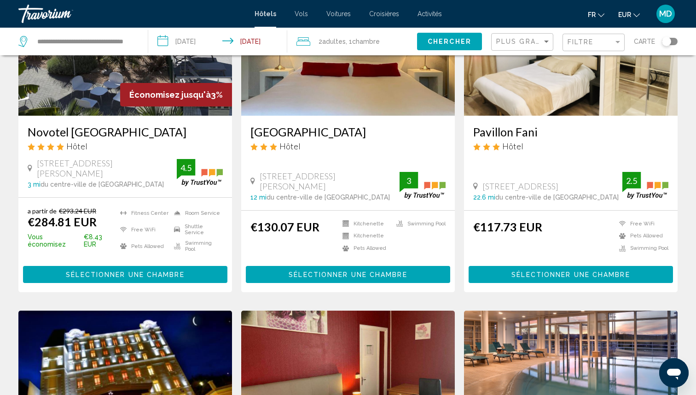
click at [666, 41] on div "Toggle map" at bounding box center [666, 41] width 9 height 9
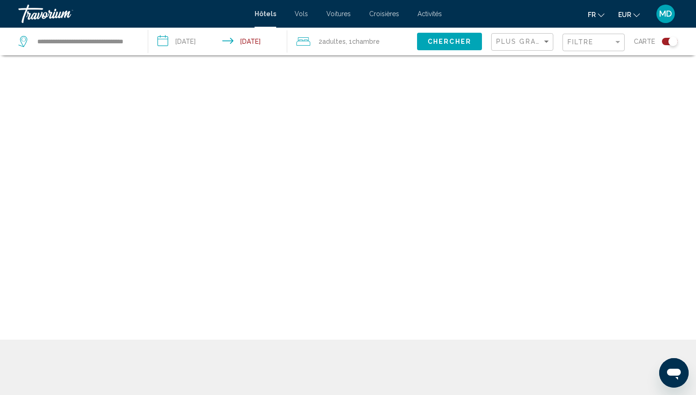
scroll to position [55, 0]
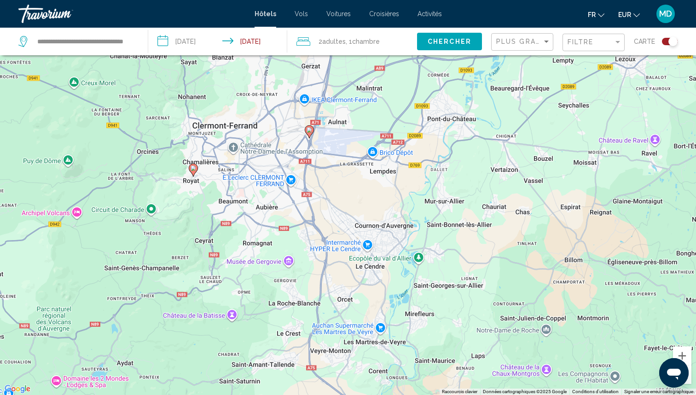
drag, startPoint x: 375, startPoint y: 230, endPoint x: 485, endPoint y: 65, distance: 198.3
click at [485, 65] on div "Pour activer le glissement avec le clavier, appuyez sur Alt+Entrée. Une fois ce…" at bounding box center [348, 197] width 696 height 395
click at [309, 131] on image "Main content" at bounding box center [310, 130] width 6 height 6
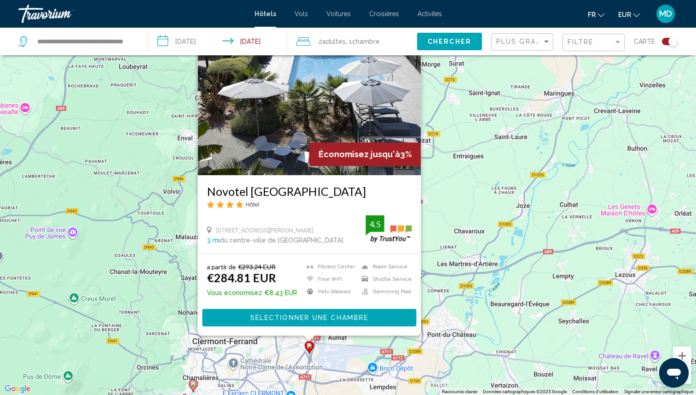
click at [471, 186] on div "Pour activer le glissement avec le clavier, appuyez sur Alt+Entrée. Une fois ce…" at bounding box center [348, 197] width 696 height 395
